Goal: Task Accomplishment & Management: Use online tool/utility

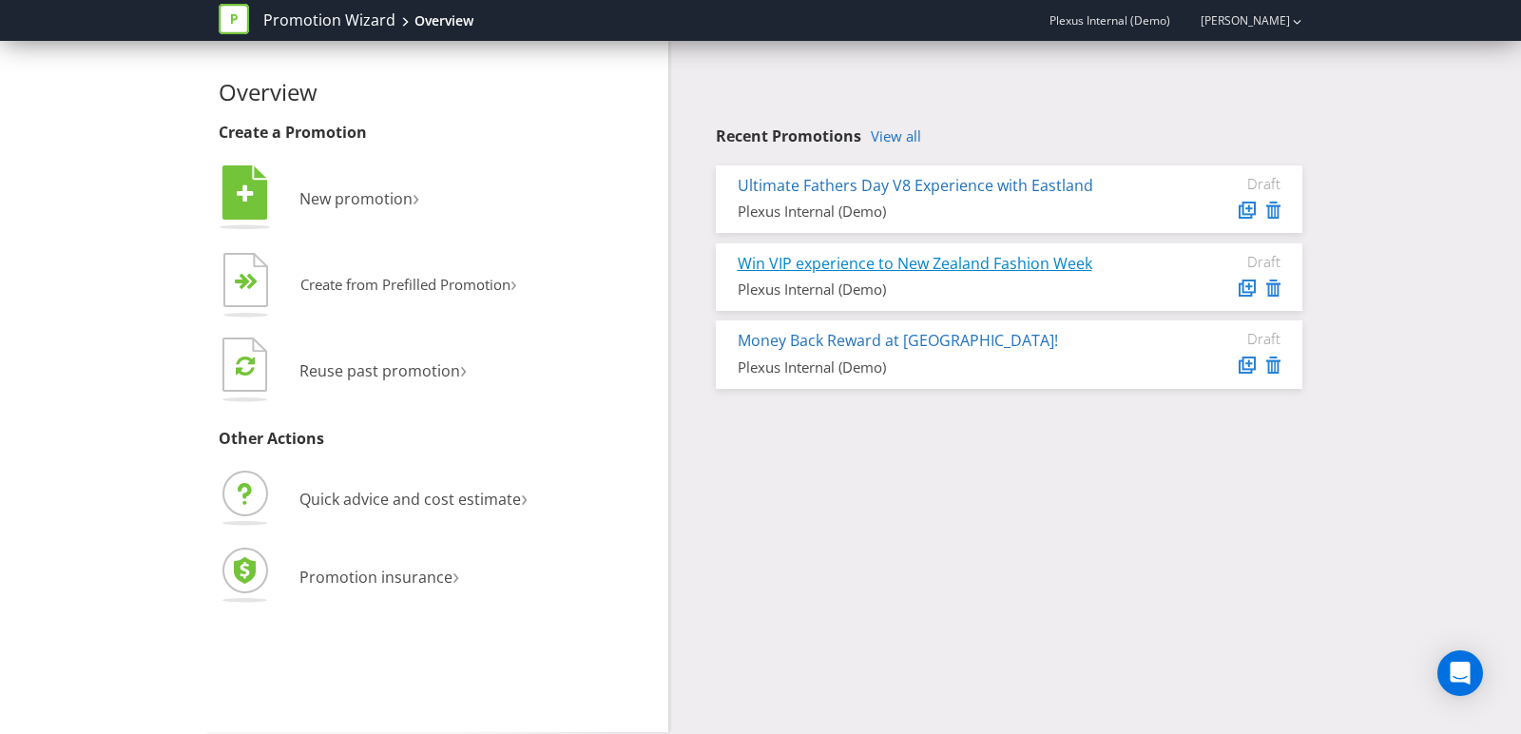
click at [811, 258] on link "Win VIP experience to New Zealand Fashion Week" at bounding box center [914, 263] width 354 height 21
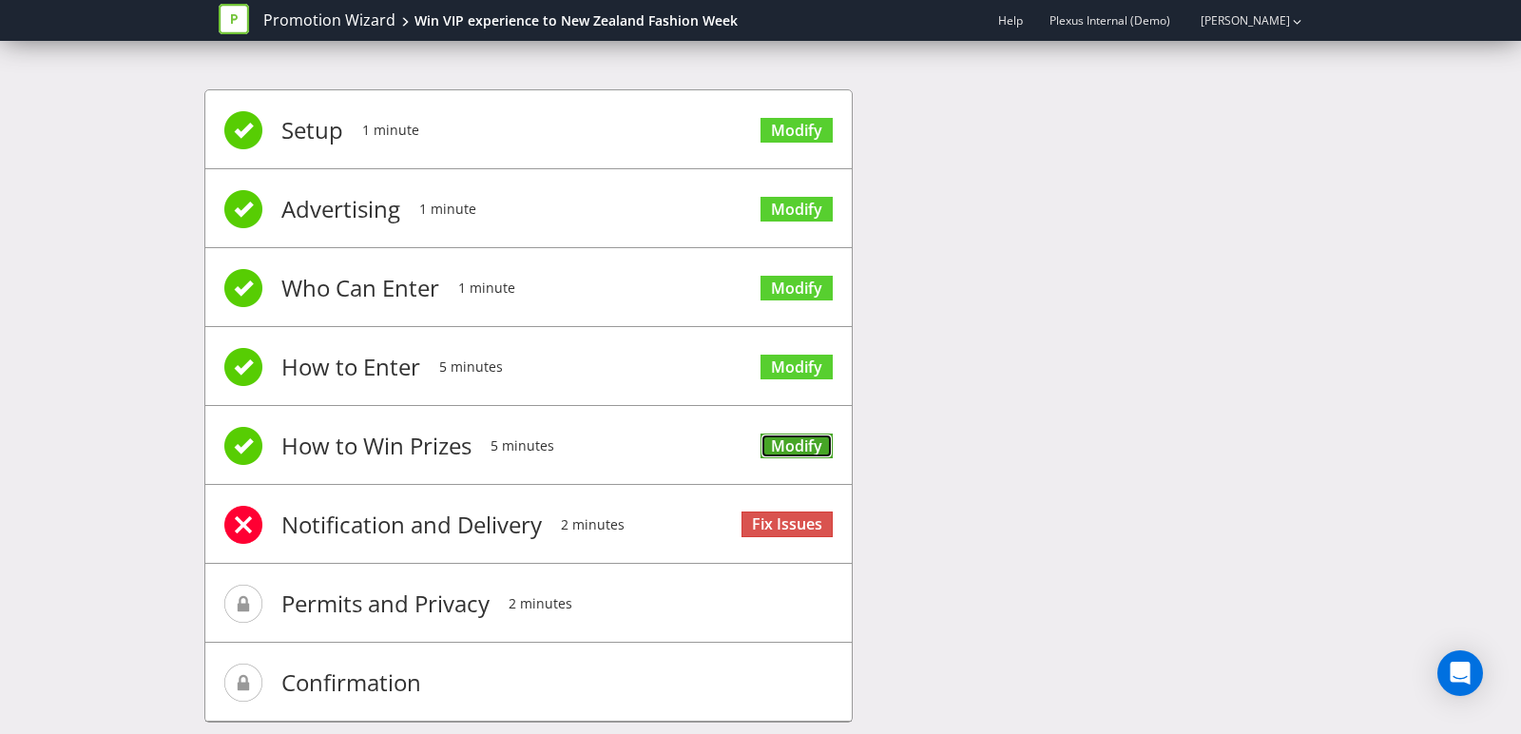
click at [783, 441] on link "Modify" at bounding box center [796, 446] width 72 height 26
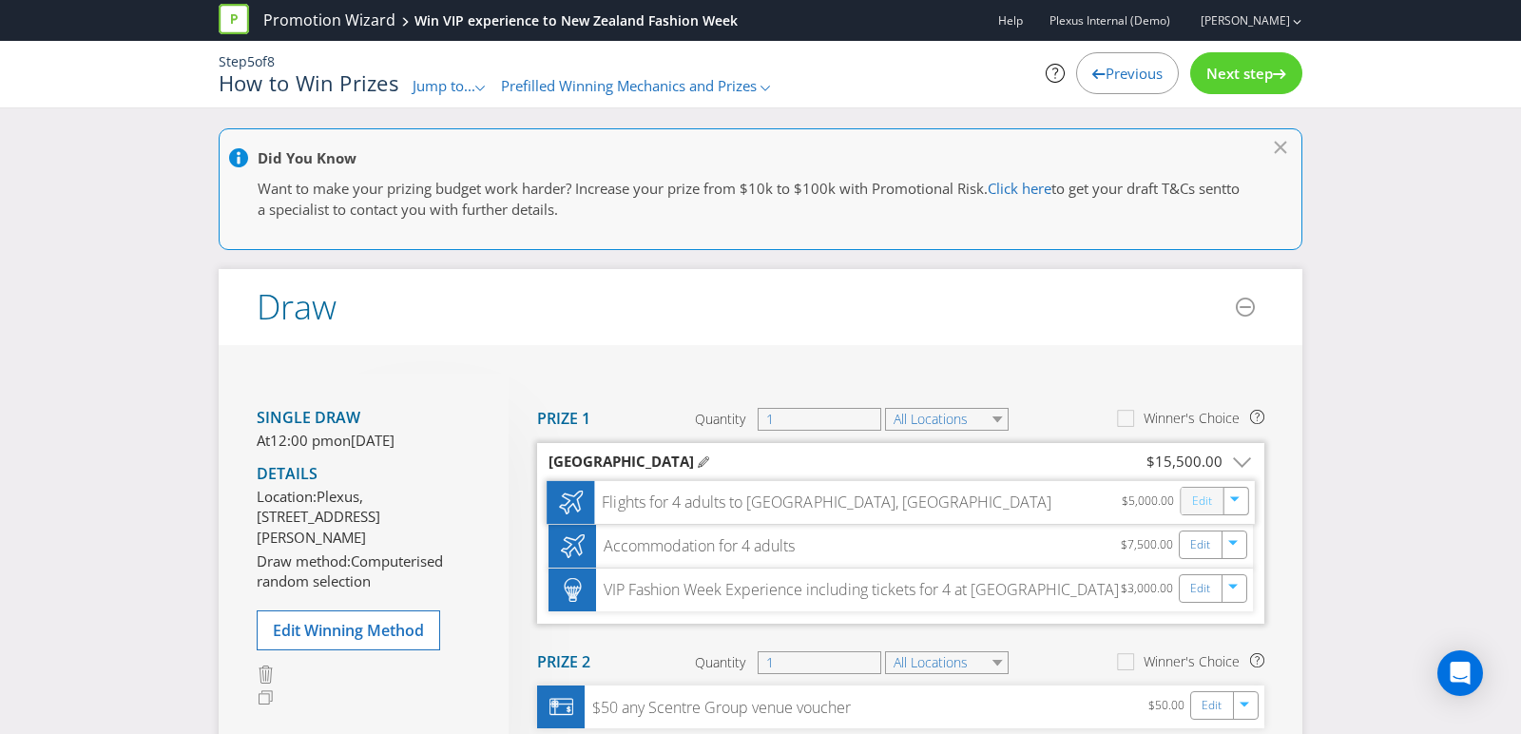
click at [1205, 496] on link "Edit" at bounding box center [1202, 500] width 20 height 22
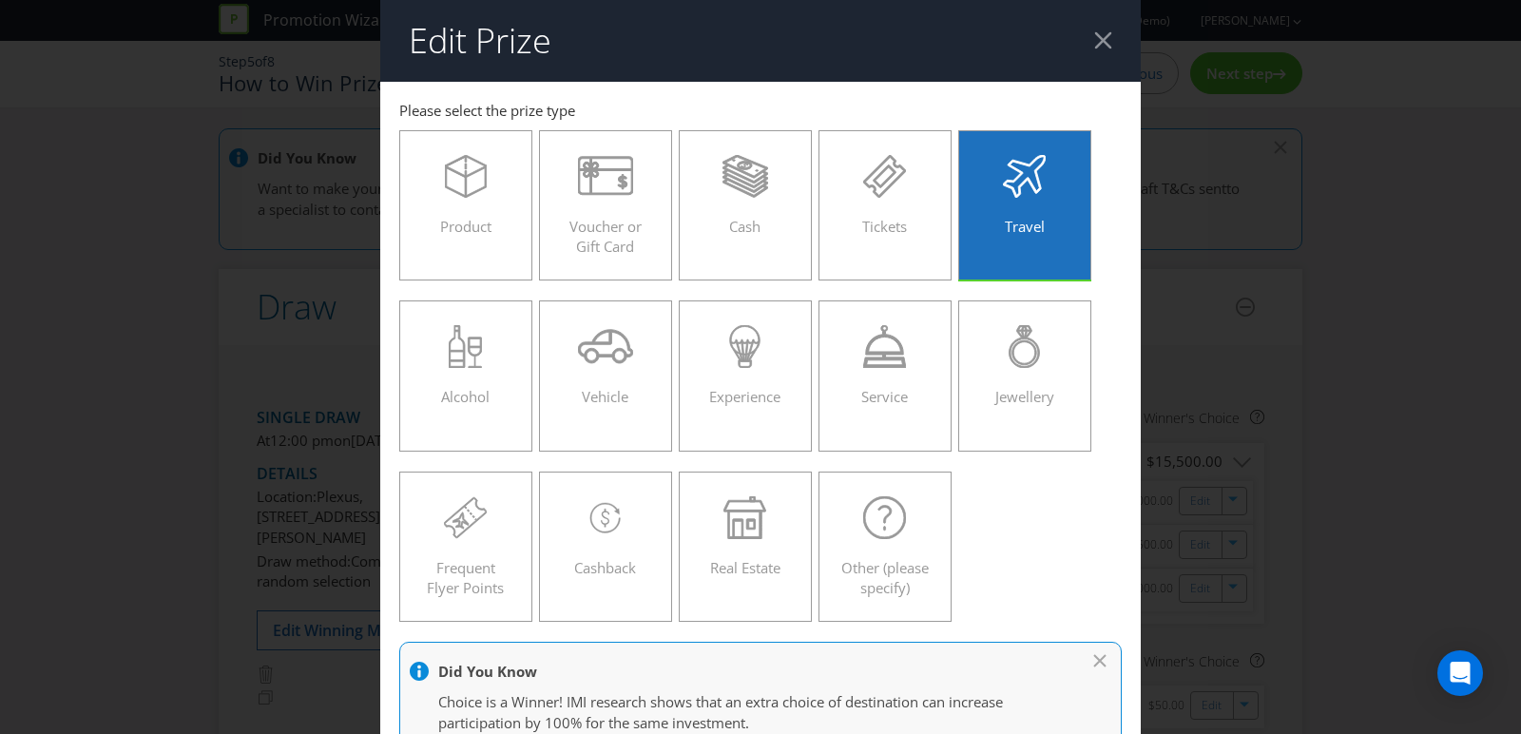
click at [1092, 47] on header "Edit Prize" at bounding box center [760, 41] width 760 height 82
click at [1119, 38] on header "Edit Prize" at bounding box center [760, 41] width 760 height 82
click at [1109, 38] on div at bounding box center [1103, 40] width 18 height 18
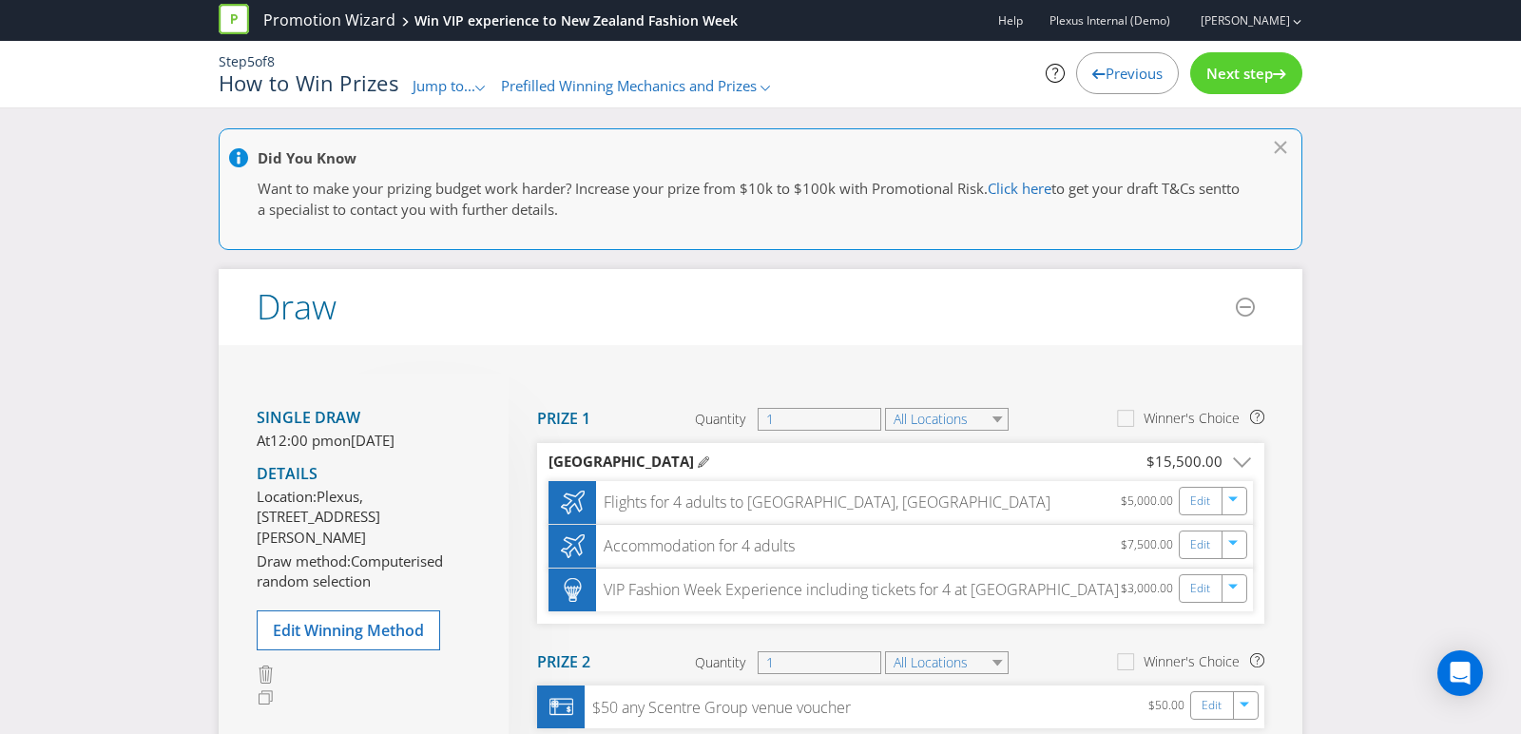
click at [428, 87] on span "Jump to..." at bounding box center [443, 85] width 63 height 19
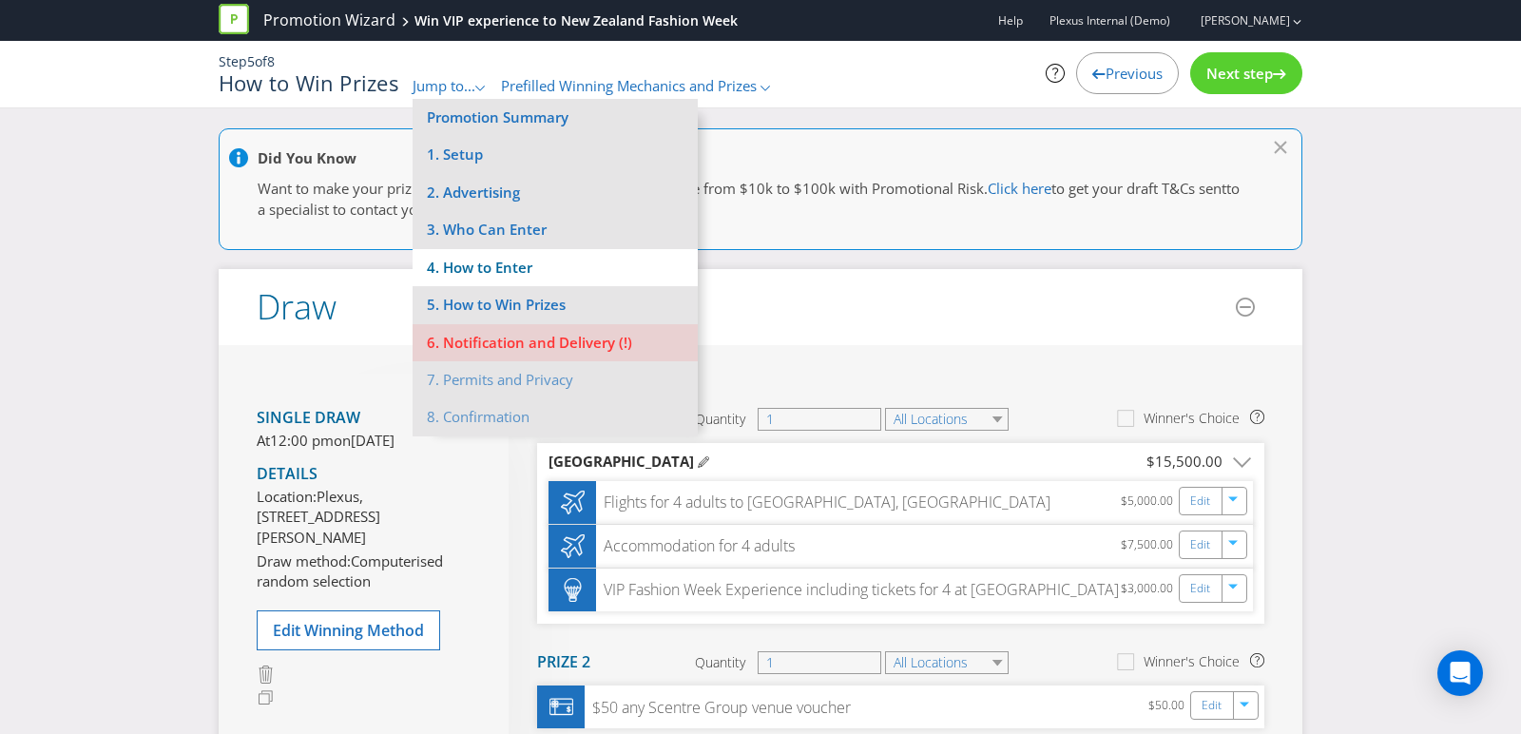
click at [520, 254] on li "4. How to Enter" at bounding box center [554, 267] width 285 height 37
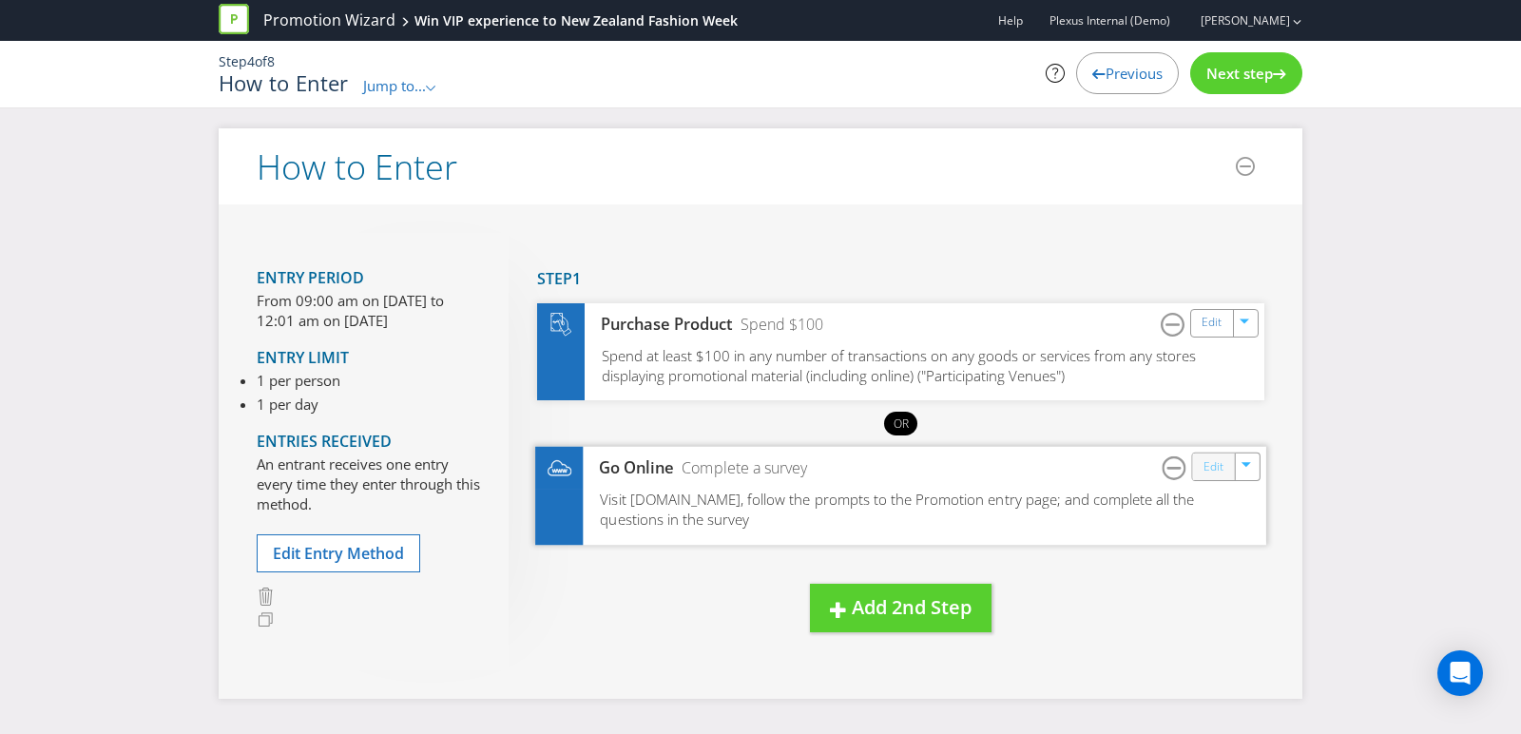
click at [1215, 468] on link "Edit" at bounding box center [1213, 467] width 20 height 22
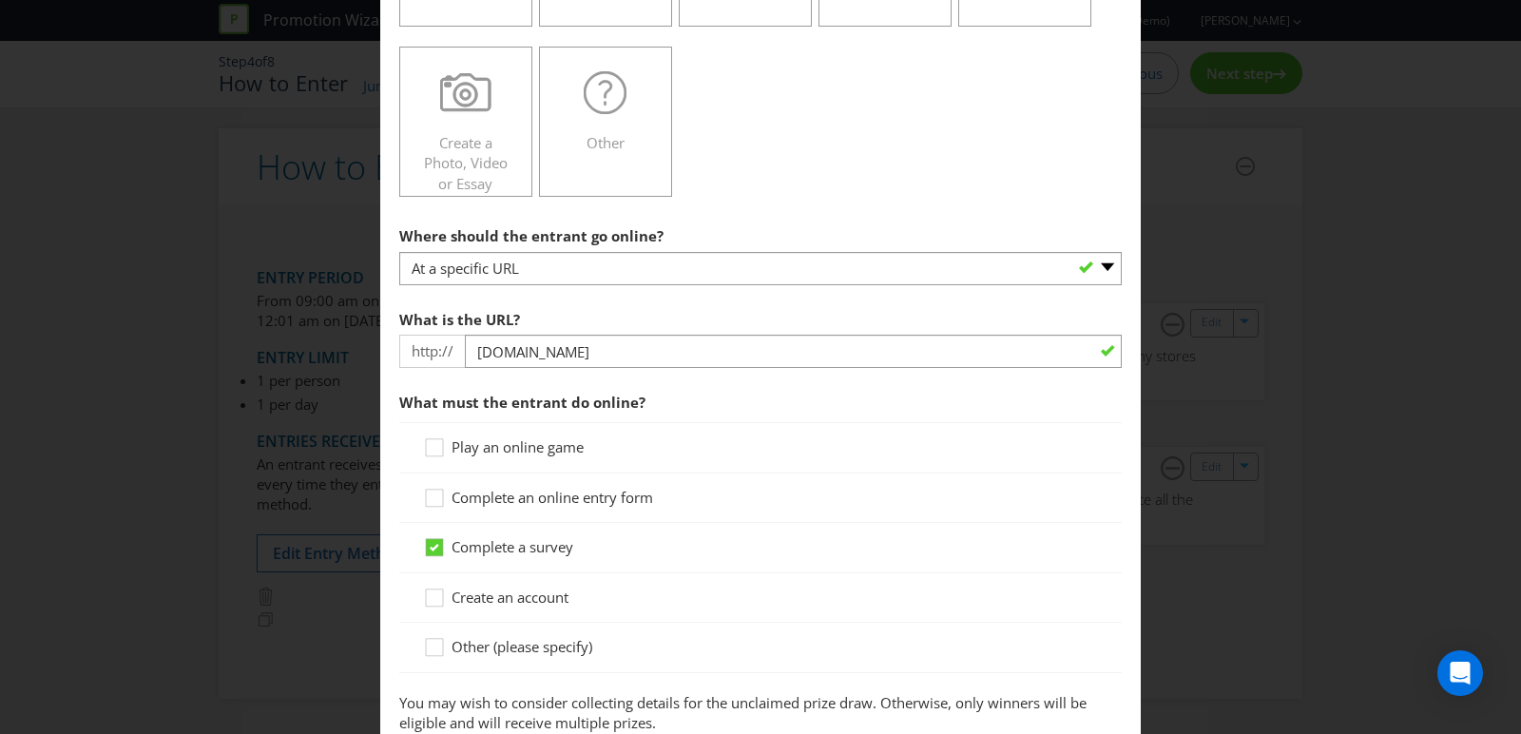
scroll to position [422, 0]
drag, startPoint x: 403, startPoint y: 406, endPoint x: 618, endPoint y: 406, distance: 214.8
click at [617, 406] on span "What must the entrant do online?" at bounding box center [522, 404] width 246 height 19
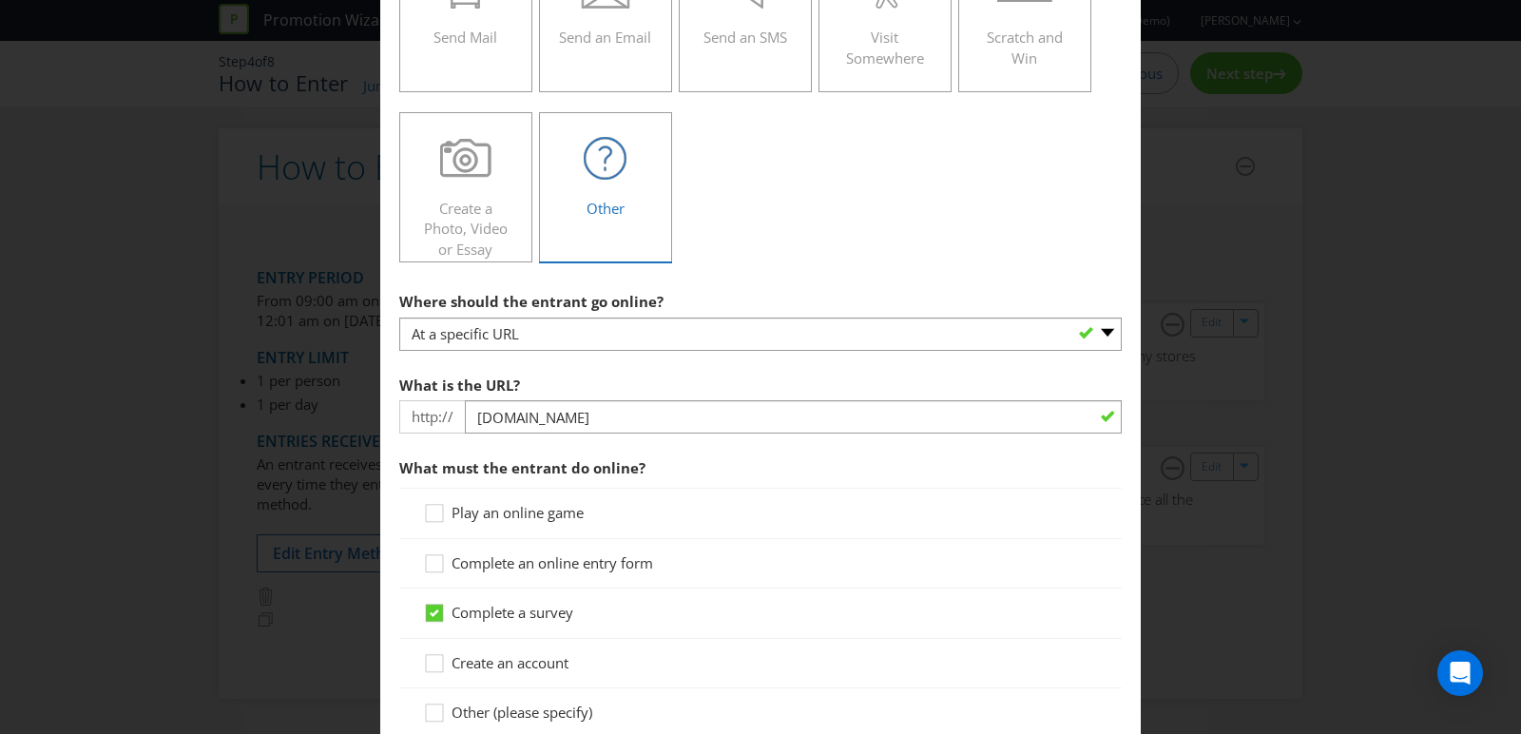
click at [610, 137] on icon at bounding box center [605, 158] width 43 height 43
click at [0, 0] on input "Other" at bounding box center [0, 0] width 0 height 0
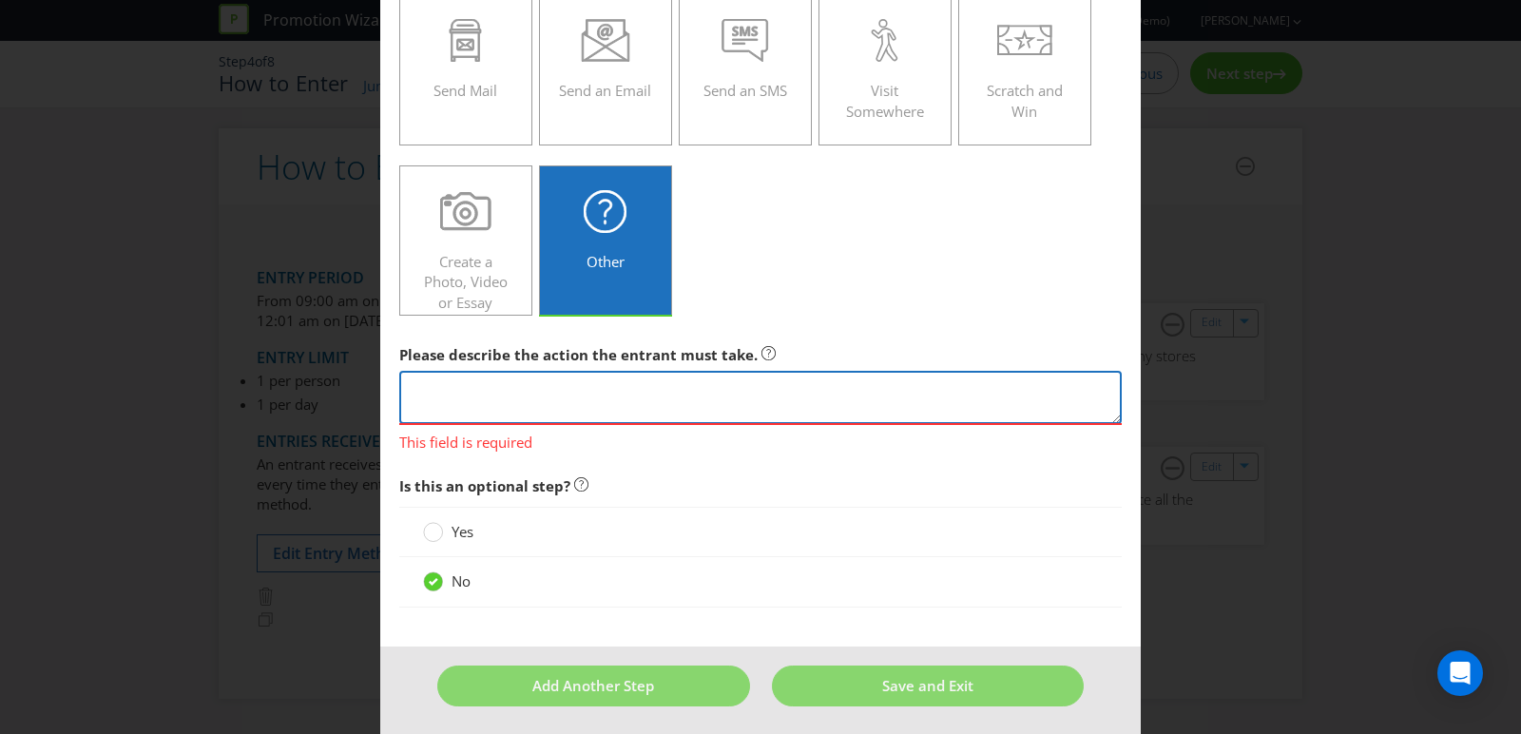
click at [556, 371] on textarea at bounding box center [760, 398] width 722 height 54
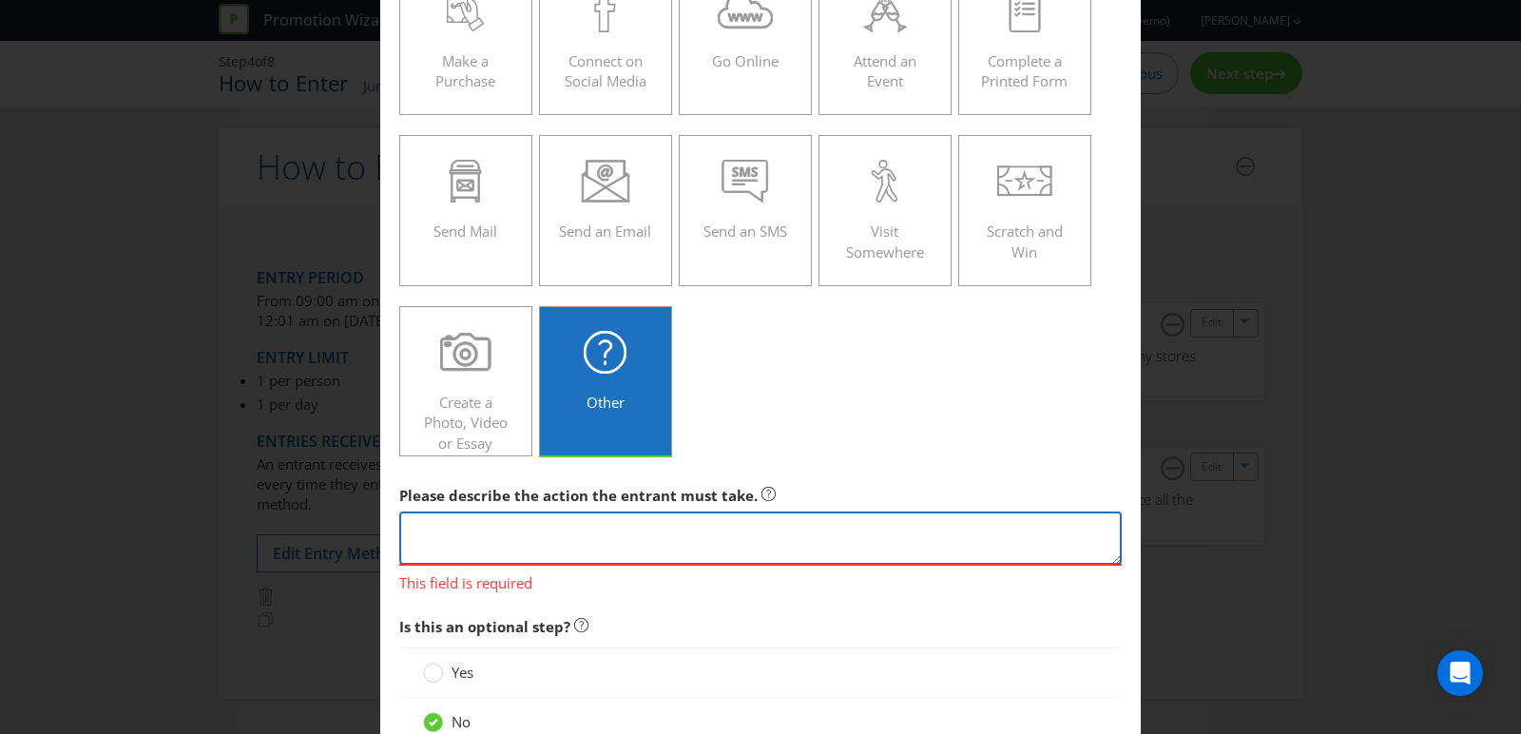
scroll to position [166, 0]
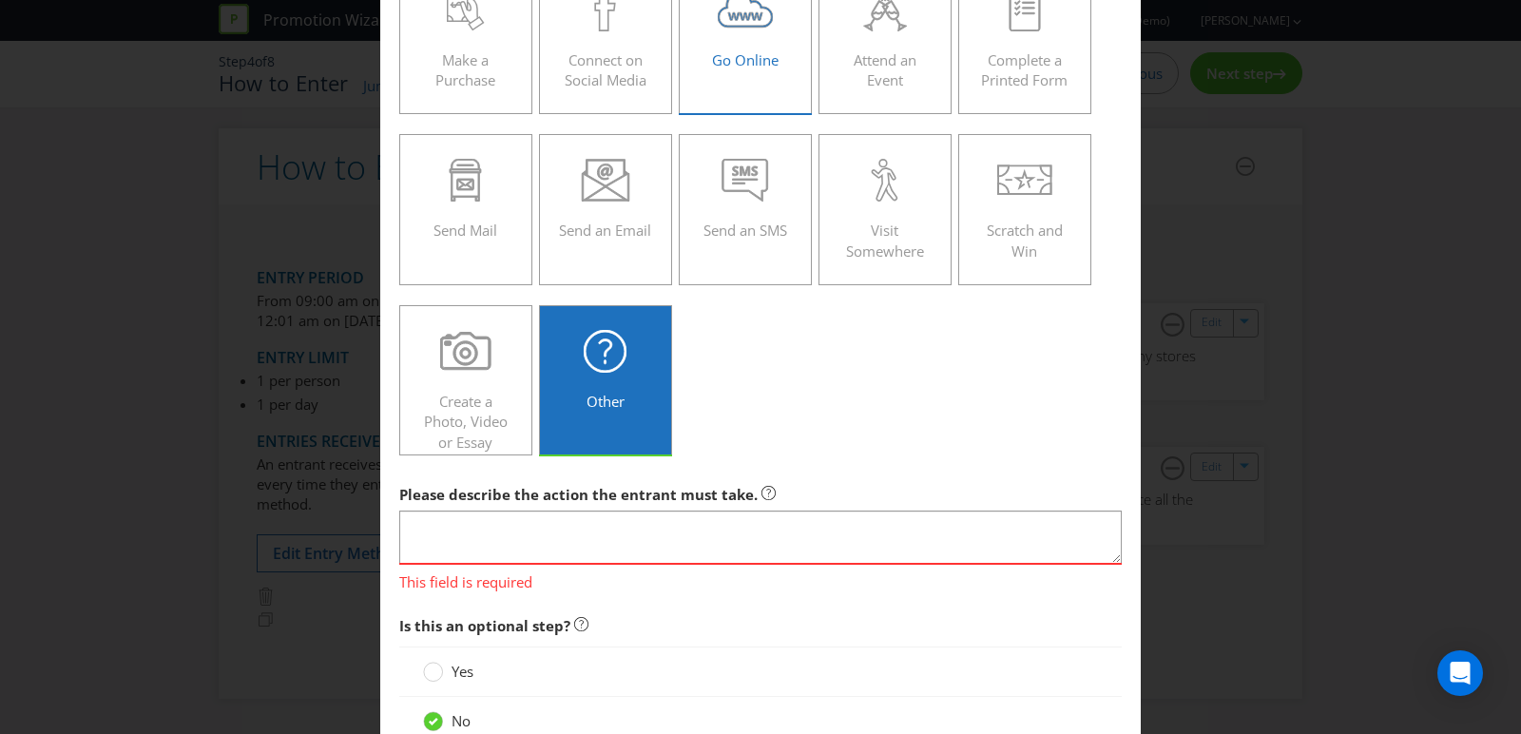
click at [741, 63] on span "Go Online" at bounding box center [745, 59] width 67 height 19
click at [0, 0] on input "Go Online" at bounding box center [0, 0] width 0 height 0
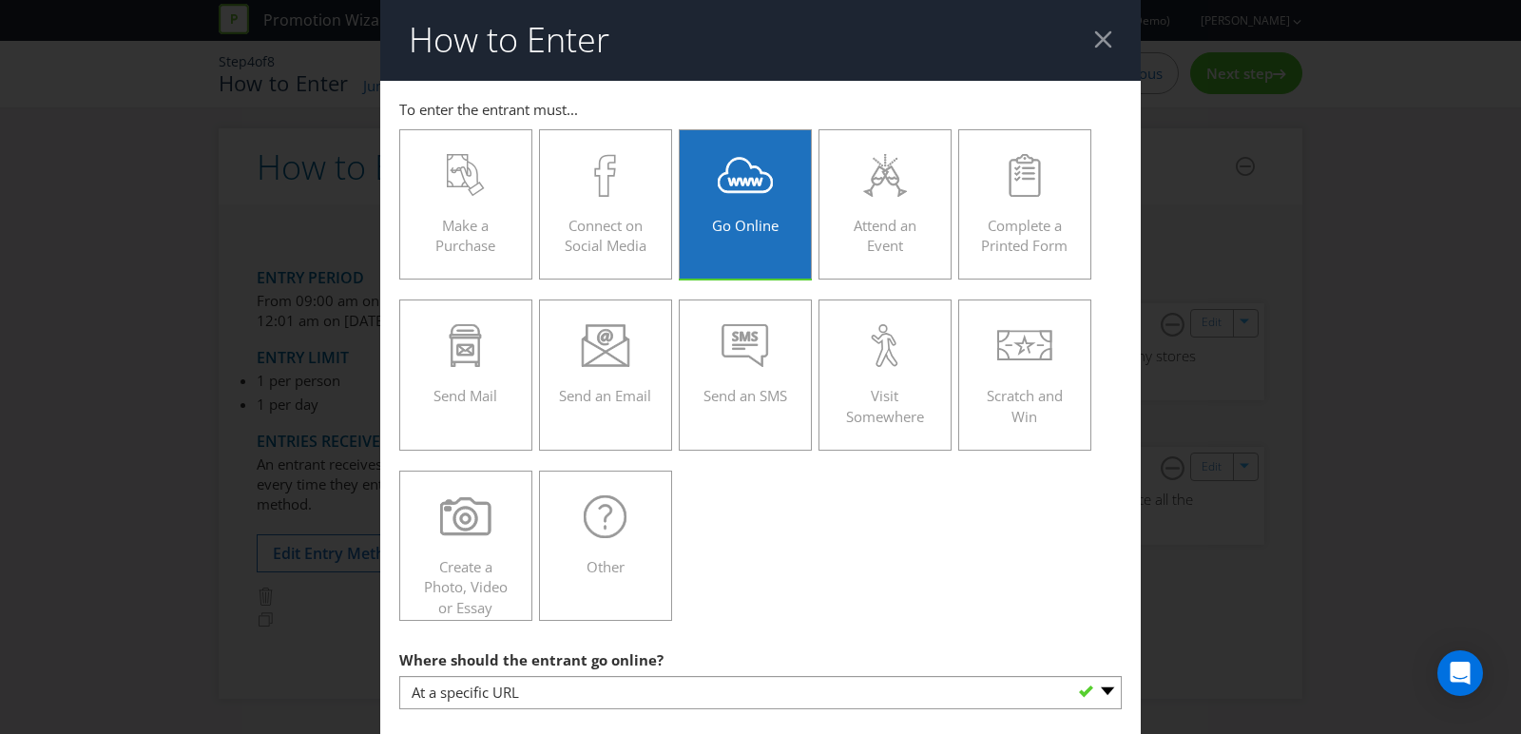
scroll to position [0, 0]
